Goal: Information Seeking & Learning: Learn about a topic

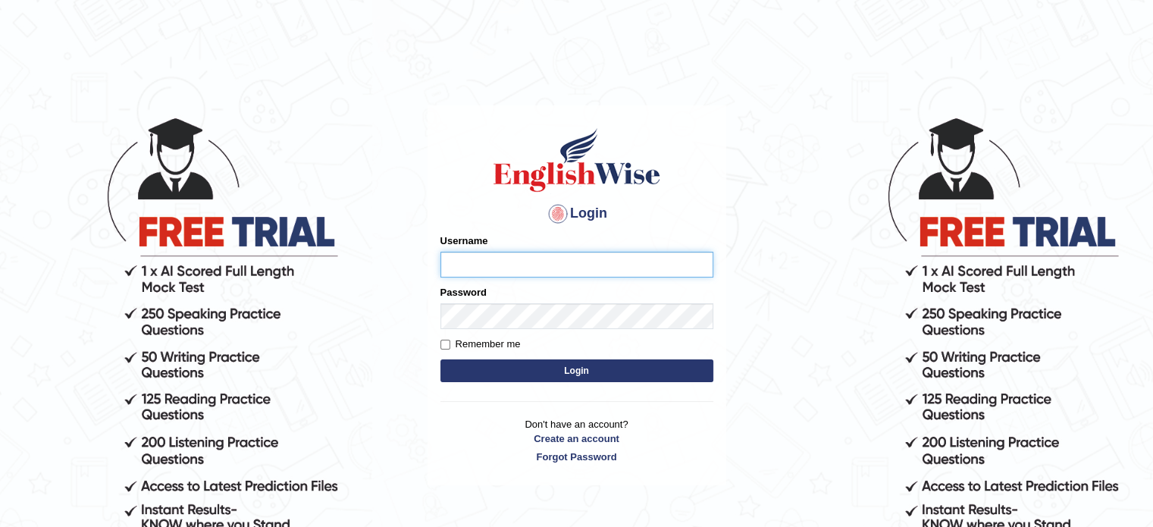
type input "[PERSON_NAME]"
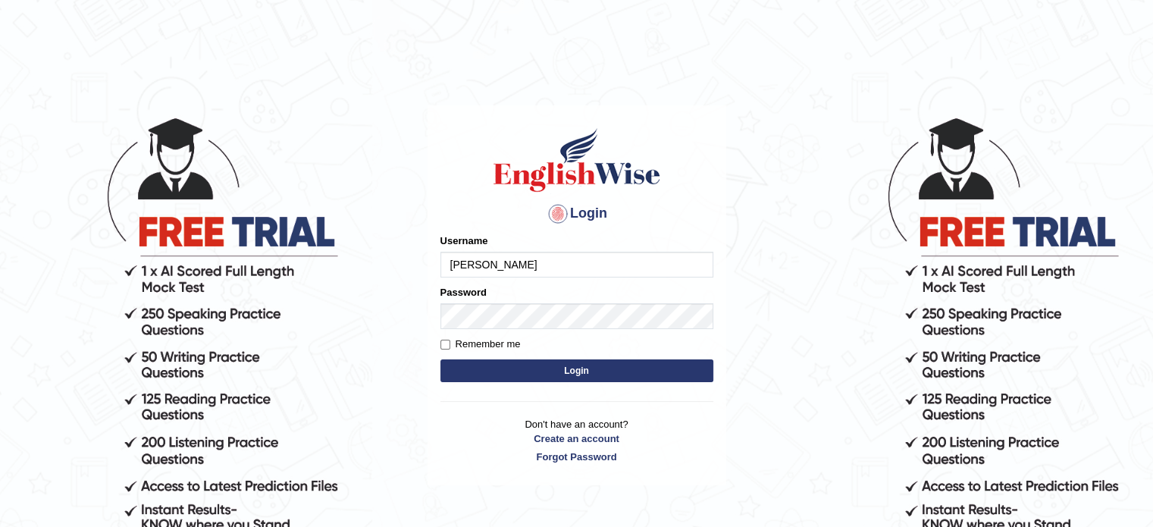
click at [503, 370] on button "Login" at bounding box center [576, 370] width 273 height 23
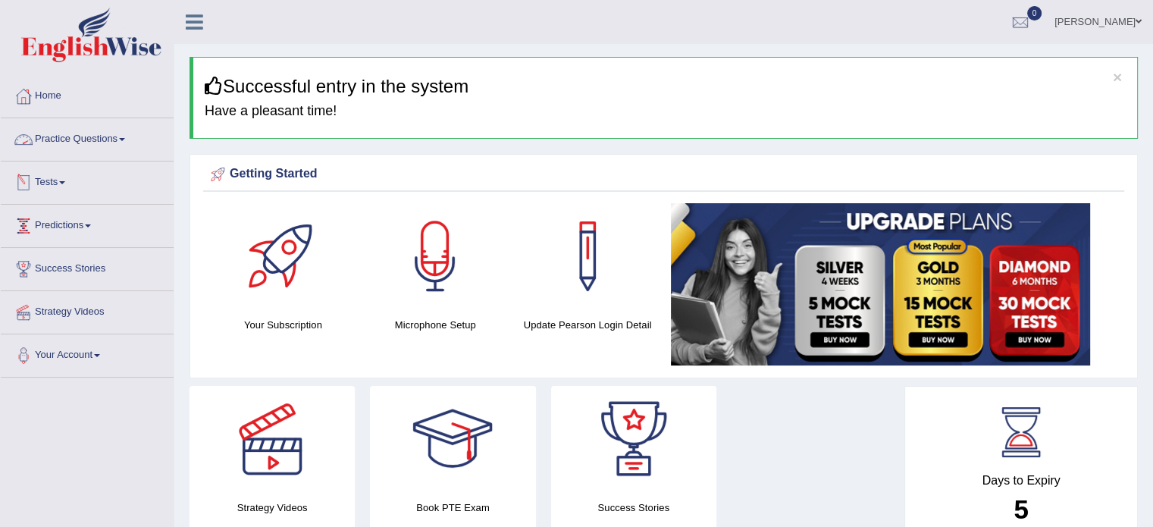
click at [102, 142] on link "Practice Questions" at bounding box center [87, 137] width 173 height 38
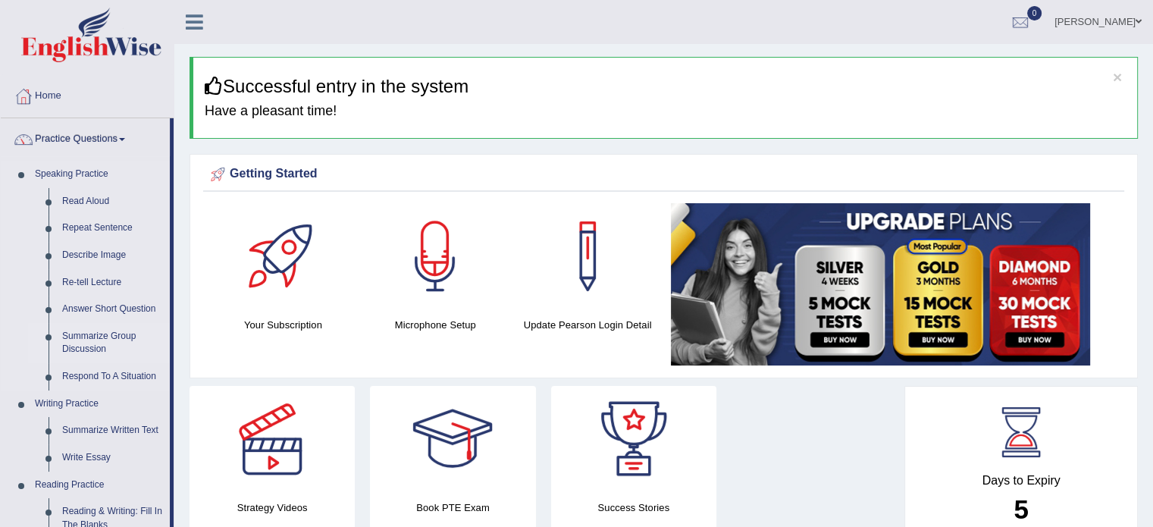
click at [70, 342] on link "Summarize Group Discussion" at bounding box center [112, 343] width 114 height 40
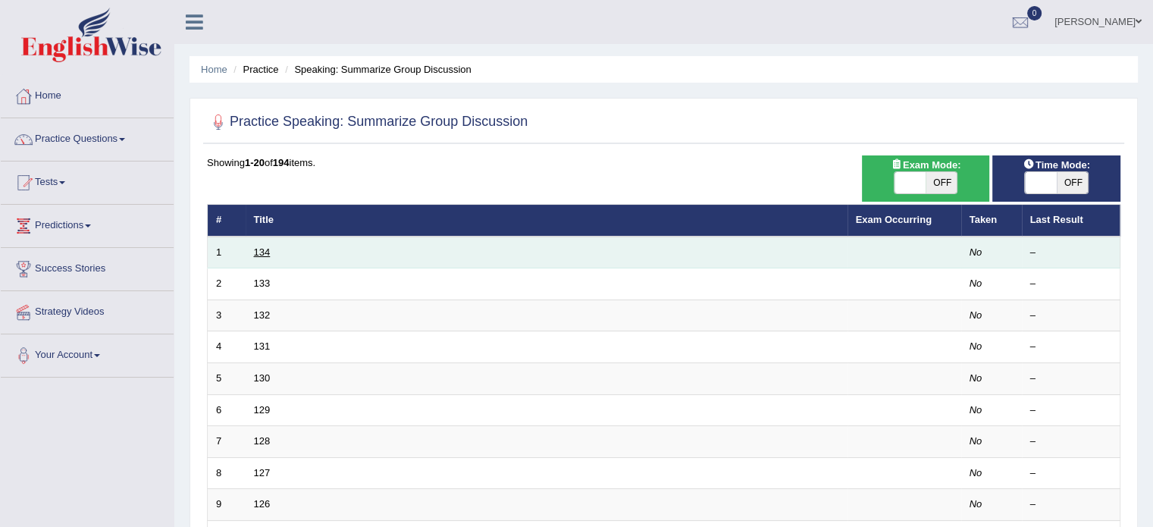
click at [254, 254] on link "134" at bounding box center [262, 251] width 17 height 11
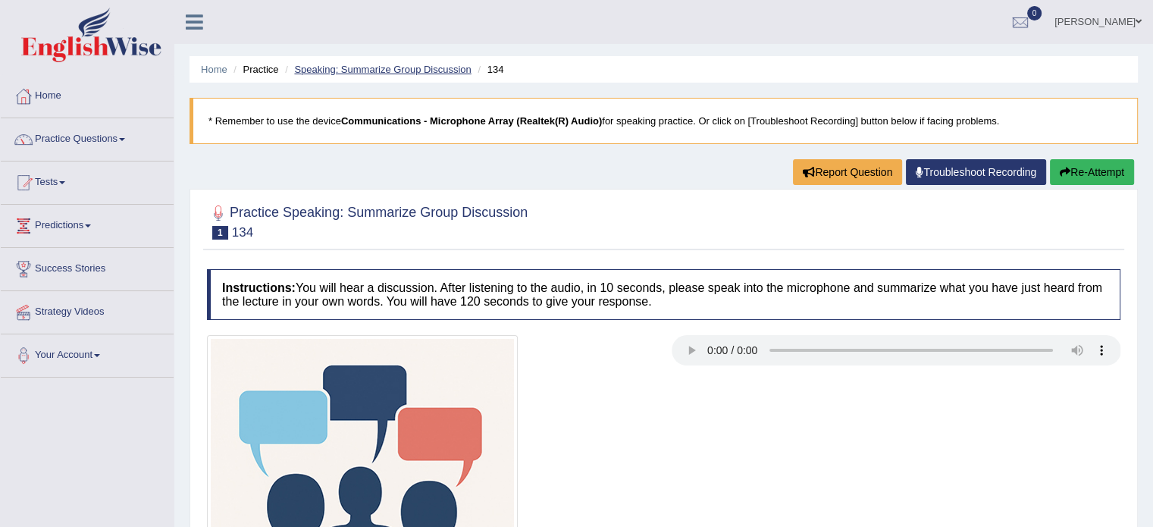
click at [435, 69] on link "Speaking: Summarize Group Discussion" at bounding box center [382, 69] width 177 height 11
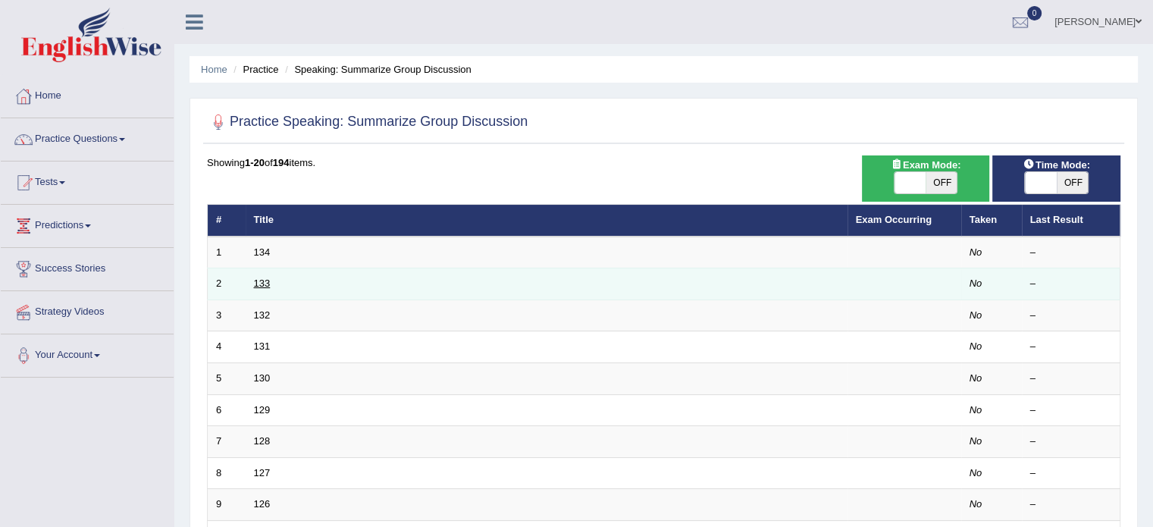
click at [255, 281] on link "133" at bounding box center [262, 282] width 17 height 11
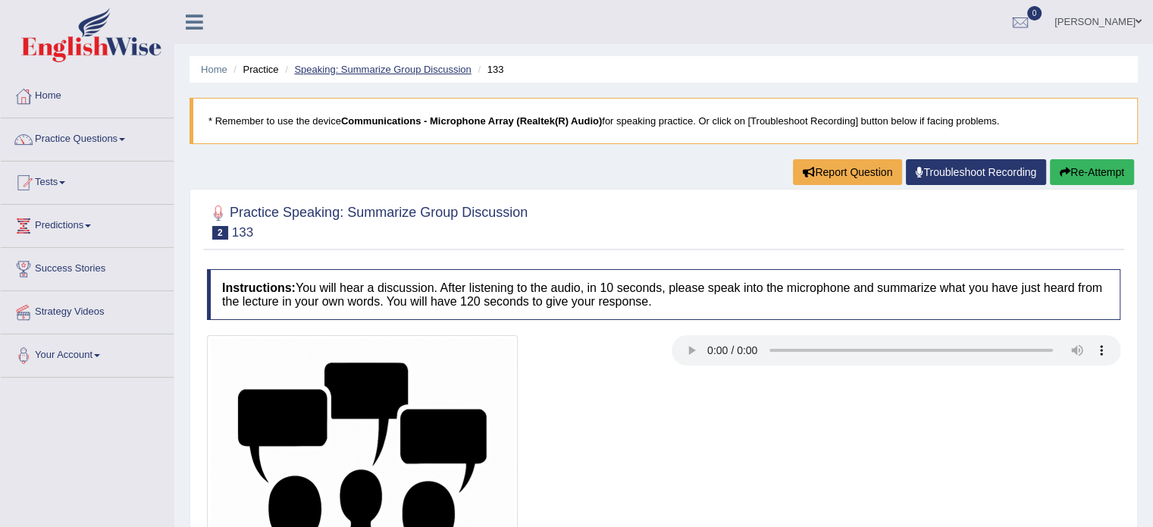
click at [409, 70] on link "Speaking: Summarize Group Discussion" at bounding box center [382, 69] width 177 height 11
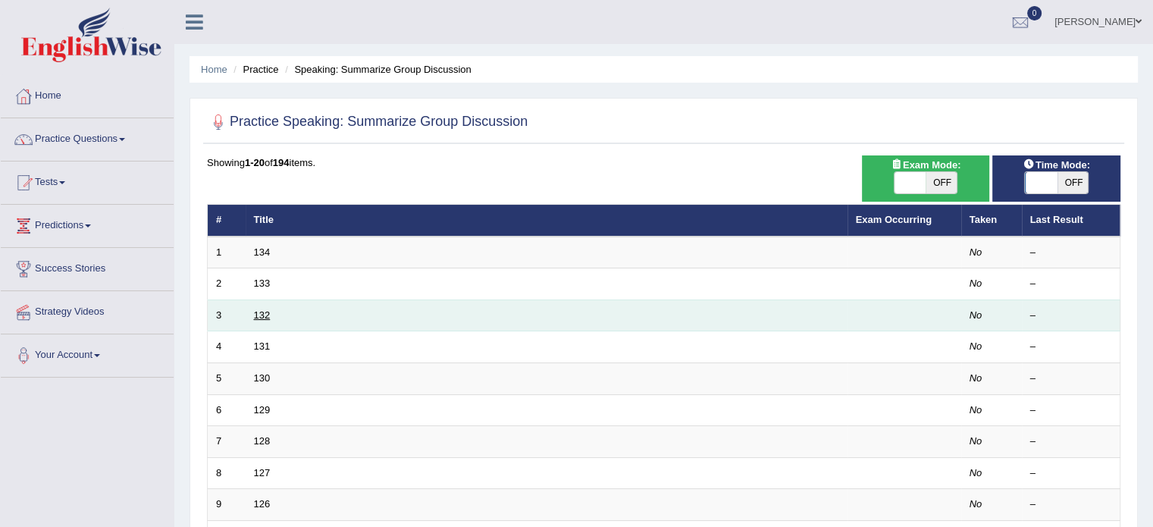
click at [260, 315] on link "132" at bounding box center [262, 314] width 17 height 11
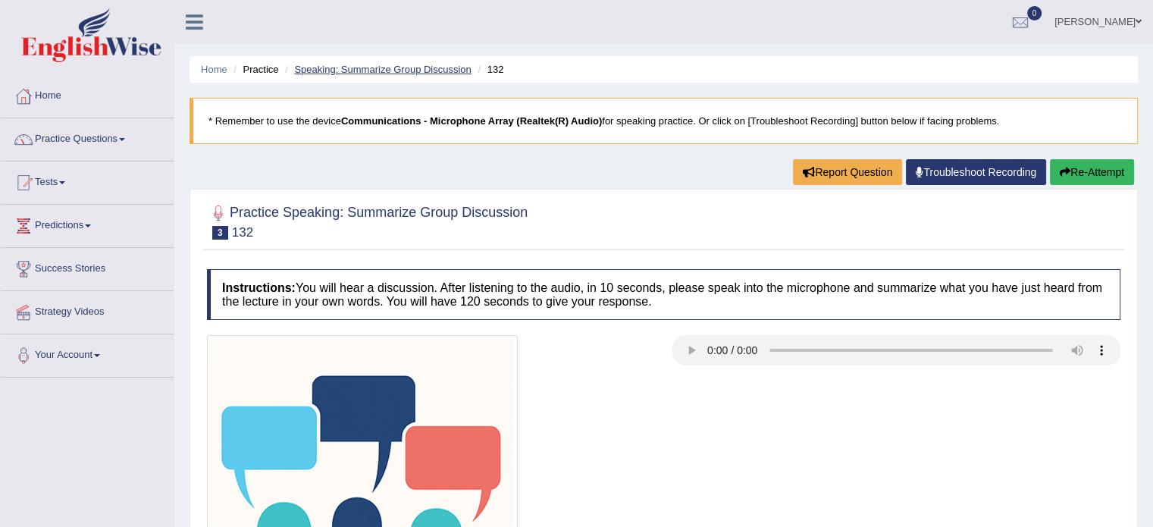
click at [374, 71] on link "Speaking: Summarize Group Discussion" at bounding box center [382, 69] width 177 height 11
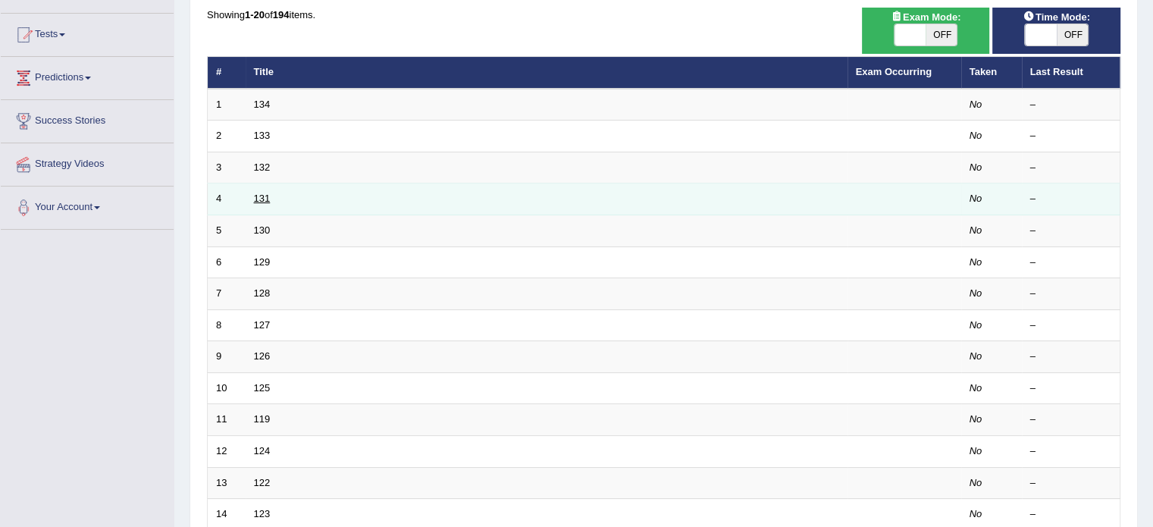
click at [254, 193] on link "131" at bounding box center [262, 198] width 17 height 11
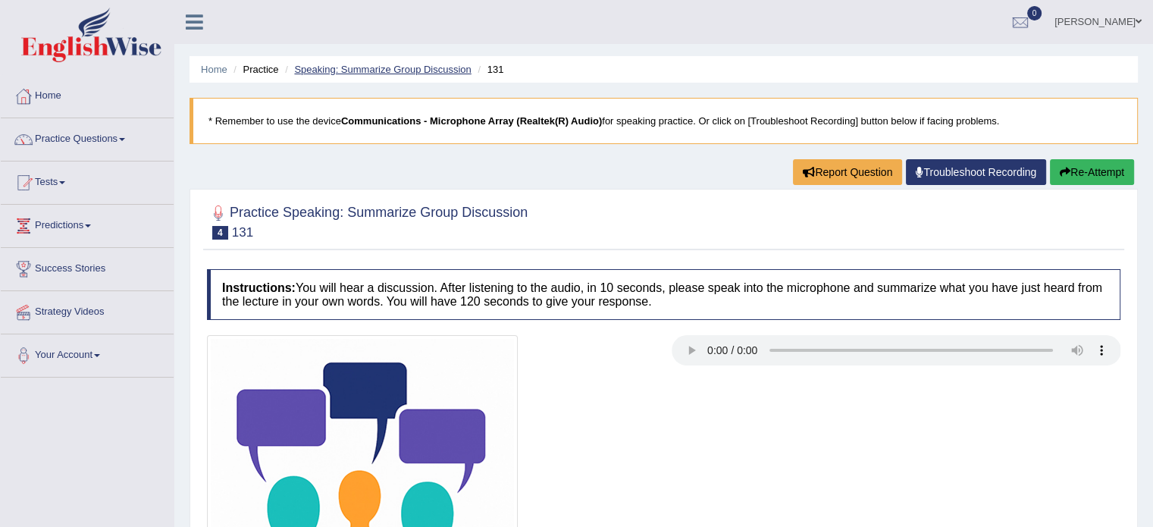
click at [374, 68] on link "Speaking: Summarize Group Discussion" at bounding box center [382, 69] width 177 height 11
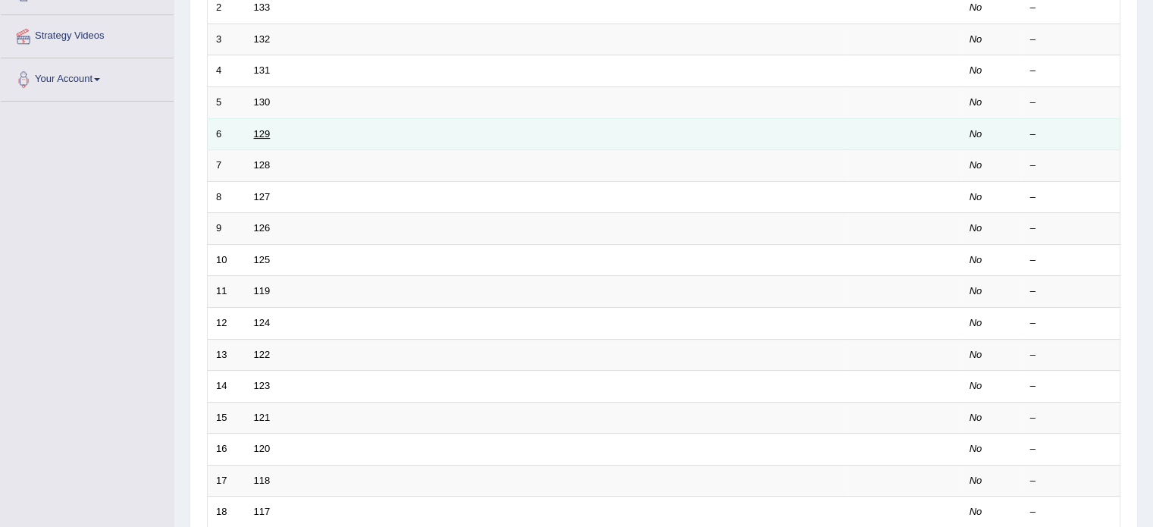
click at [263, 130] on link "129" at bounding box center [262, 133] width 17 height 11
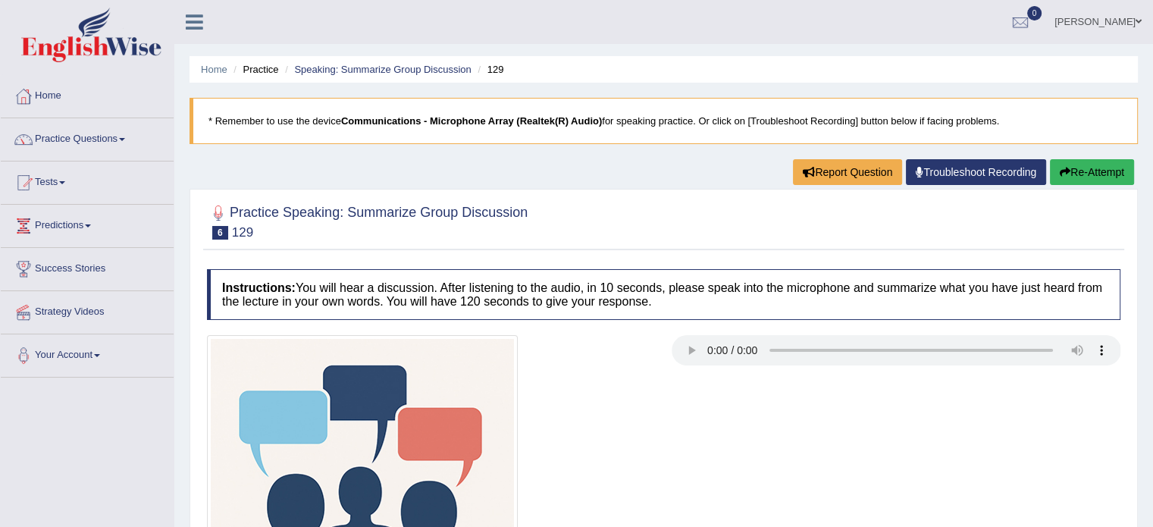
click at [362, 62] on li "Speaking: Summarize Group Discussion" at bounding box center [376, 69] width 190 height 14
click at [361, 69] on link "Speaking: Summarize Group Discussion" at bounding box center [382, 69] width 177 height 11
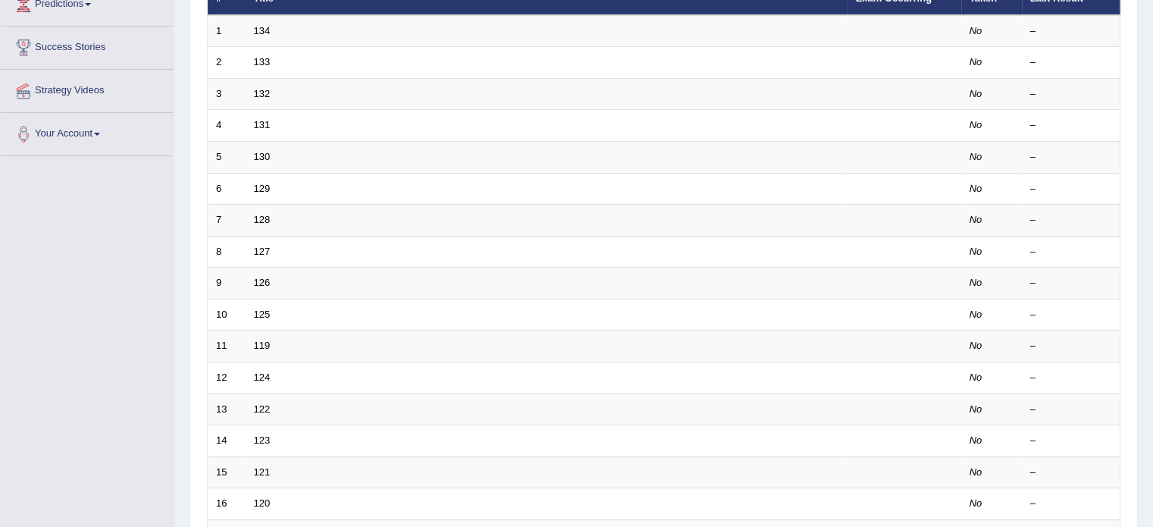
scroll to position [221, 0]
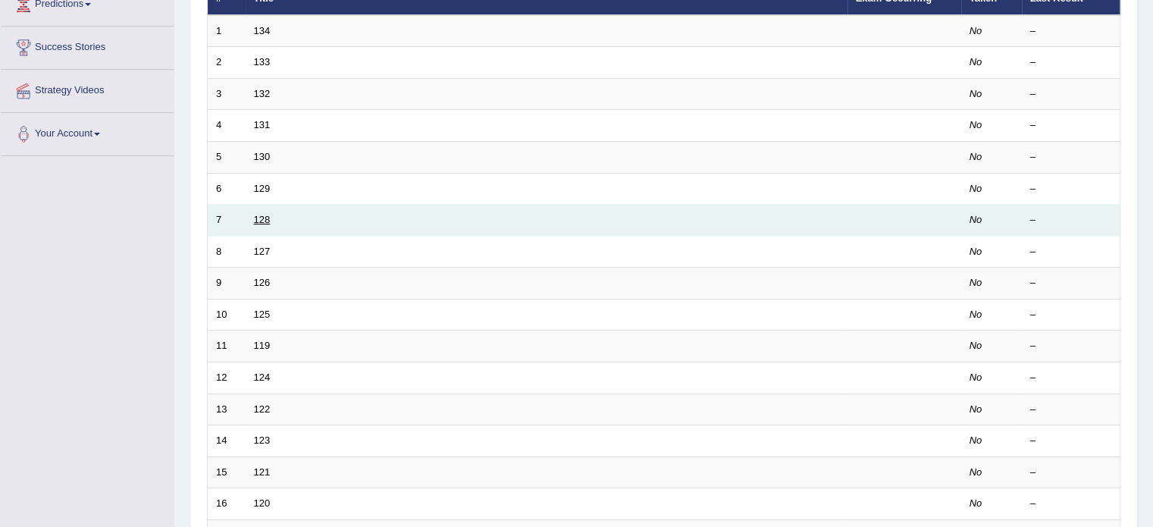
click at [263, 214] on link "128" at bounding box center [262, 219] width 17 height 11
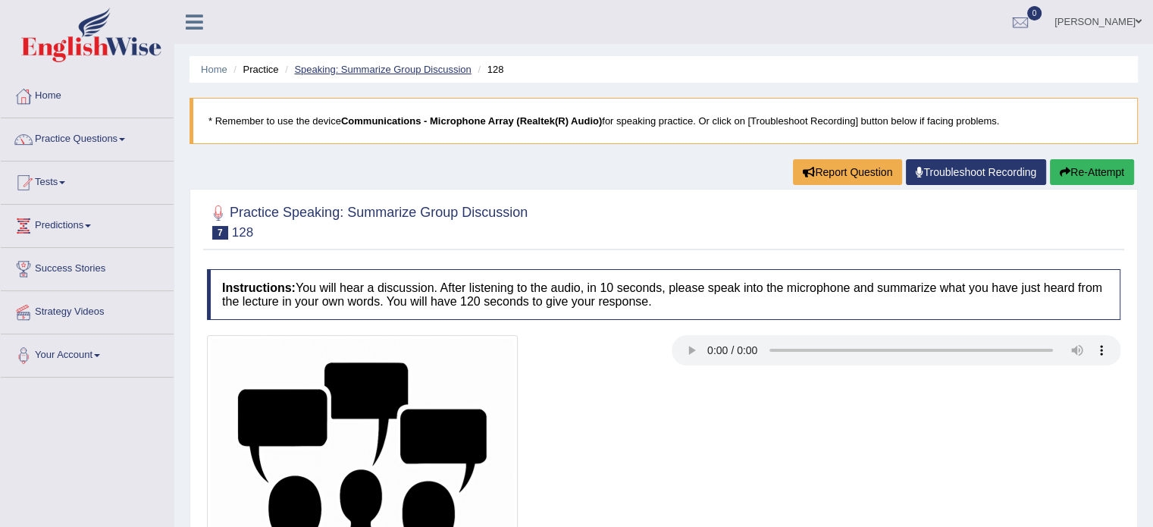
click at [352, 67] on link "Speaking: Summarize Group Discussion" at bounding box center [382, 69] width 177 height 11
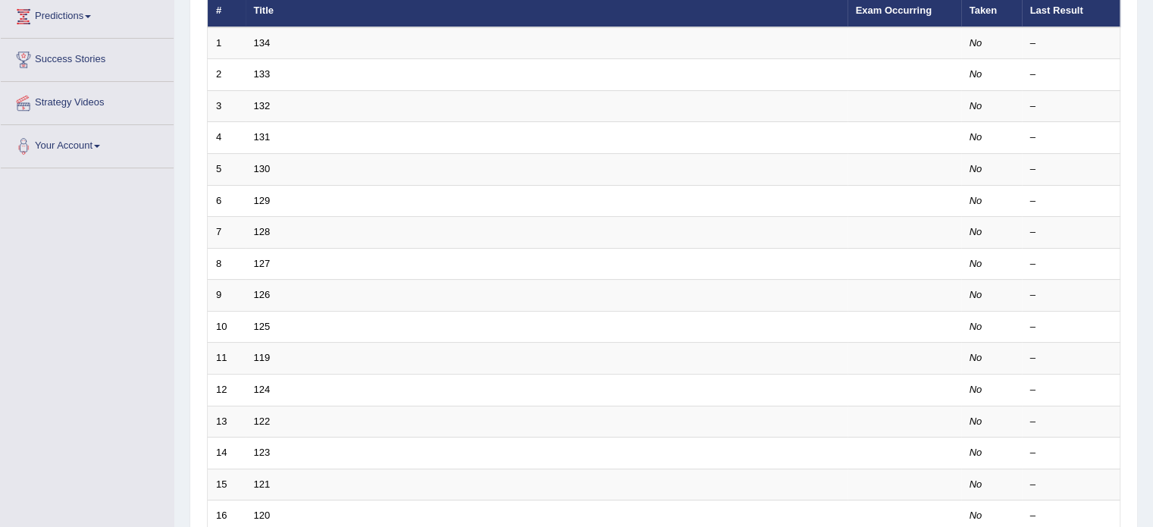
scroll to position [276, 0]
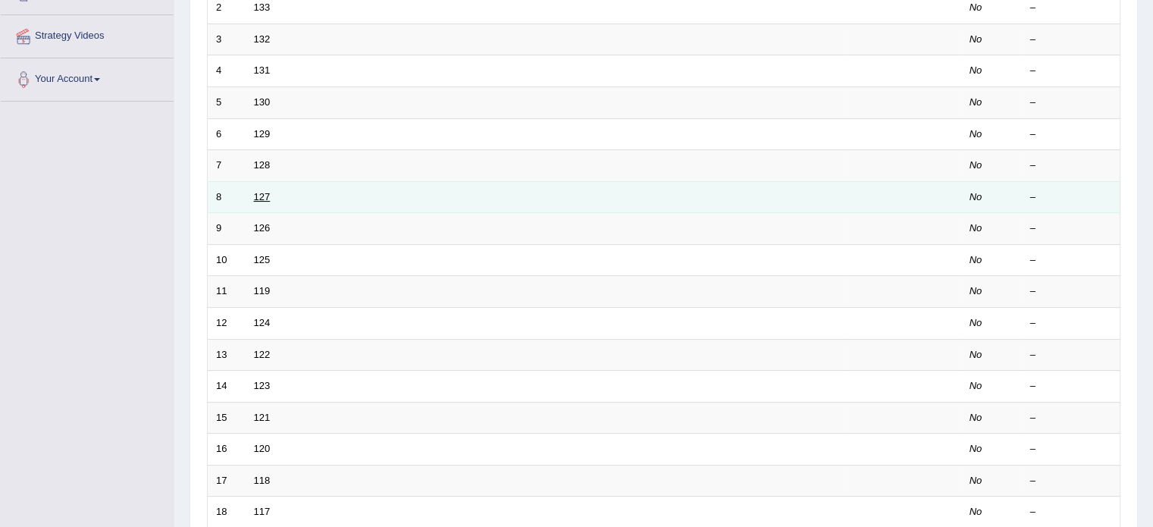
click at [267, 196] on link "127" at bounding box center [262, 196] width 17 height 11
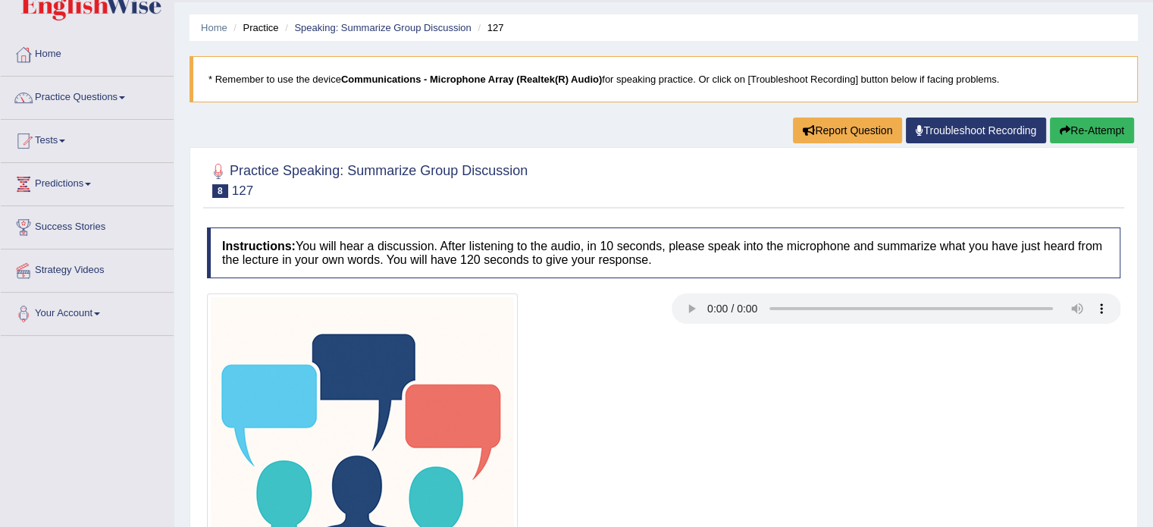
scroll to position [41, 0]
click at [434, 27] on link "Speaking: Summarize Group Discussion" at bounding box center [382, 28] width 177 height 11
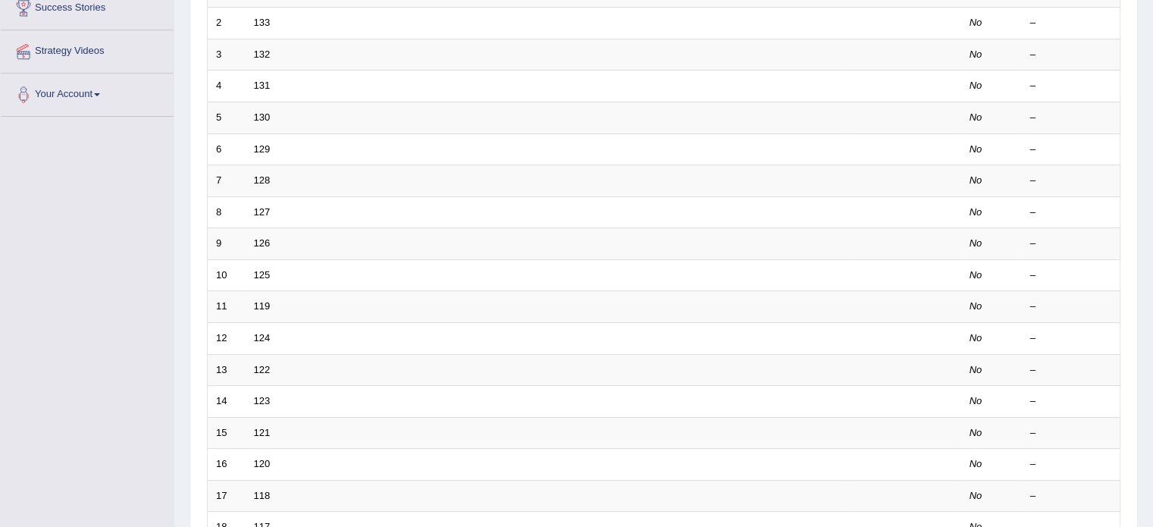
scroll to position [279, 0]
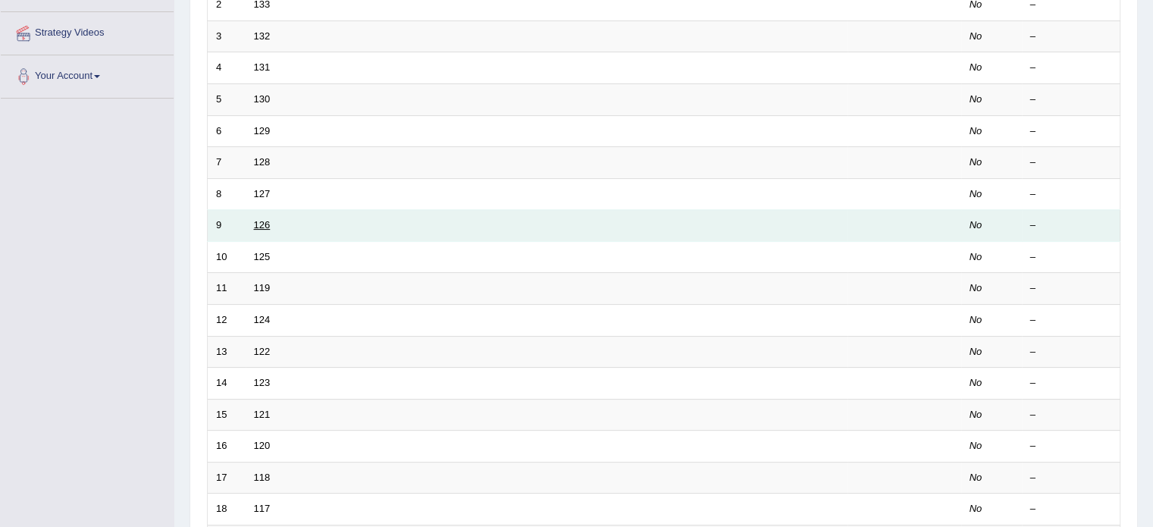
click at [265, 225] on link "126" at bounding box center [262, 224] width 17 height 11
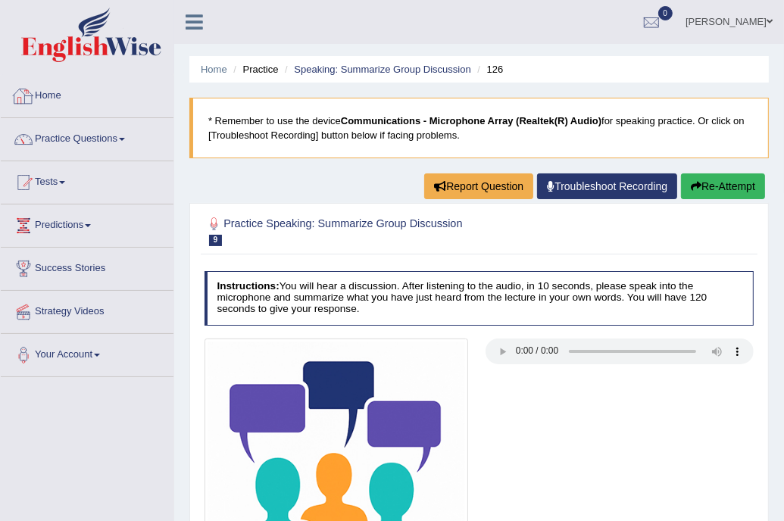
click at [73, 96] on link "Home" at bounding box center [87, 94] width 173 height 38
